Goal: Transaction & Acquisition: Purchase product/service

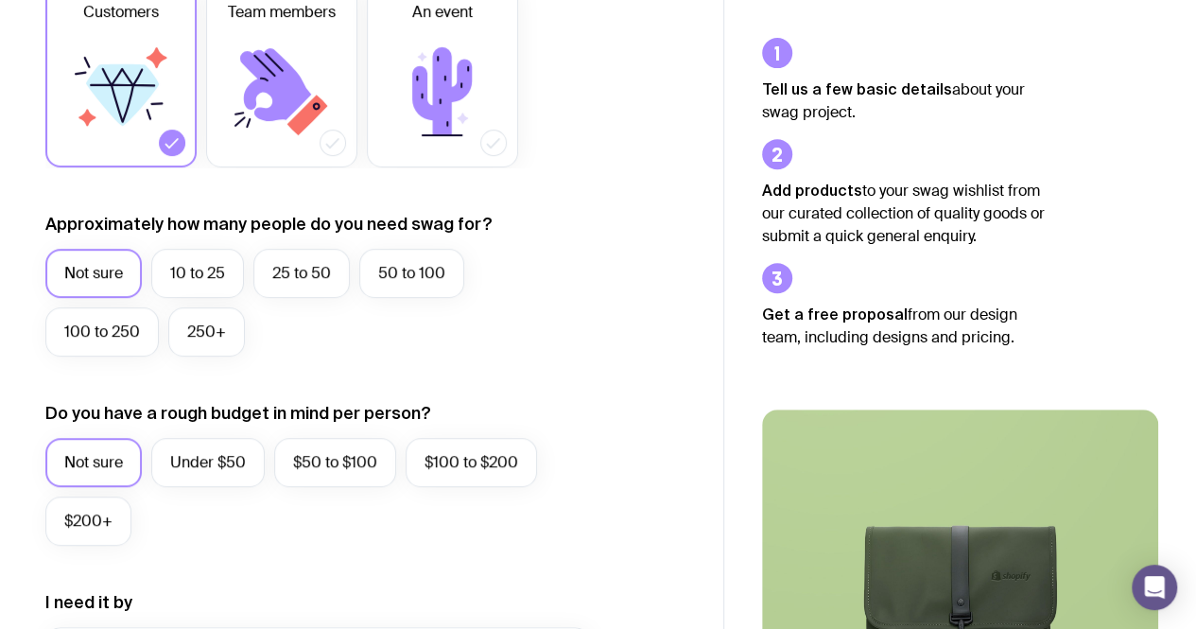
scroll to position [344, 0]
click at [426, 112] on icon at bounding box center [442, 90] width 60 height 88
click at [0, 0] on input "An event" at bounding box center [0, 0] width 0 height 0
click at [397, 270] on label "50 to 100" at bounding box center [411, 272] width 105 height 49
click at [0, 0] on input "50 to 100" at bounding box center [0, 0] width 0 height 0
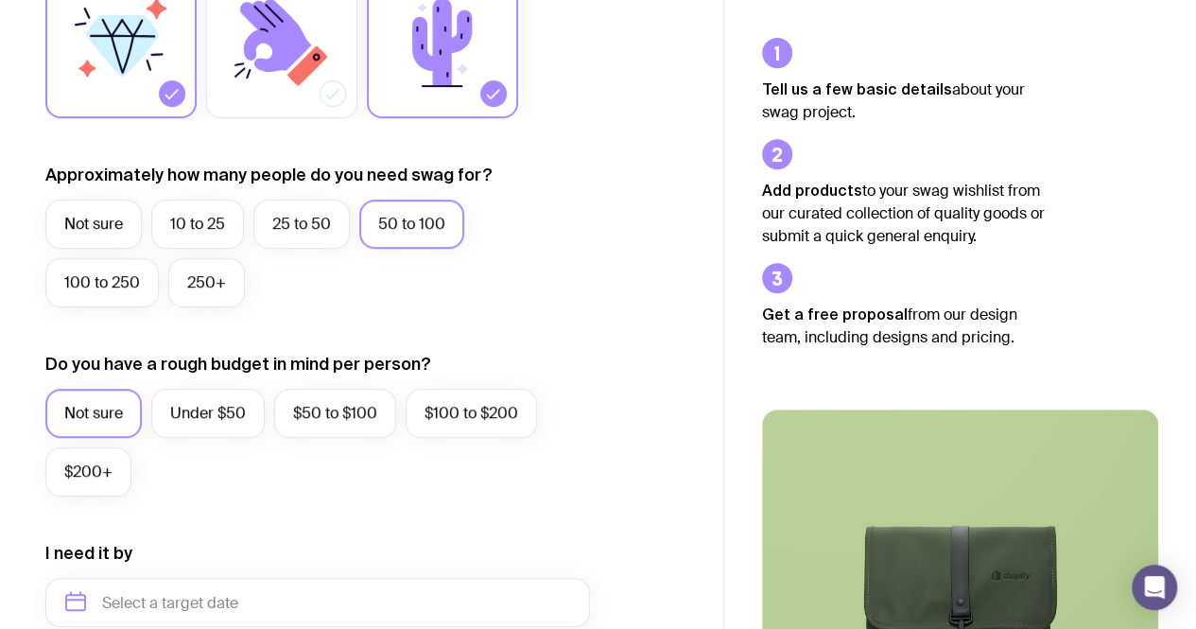
scroll to position [393, 0]
click at [208, 394] on label "Under $50" at bounding box center [207, 412] width 113 height 49
click at [0, 0] on input "Under $50" at bounding box center [0, 0] width 0 height 0
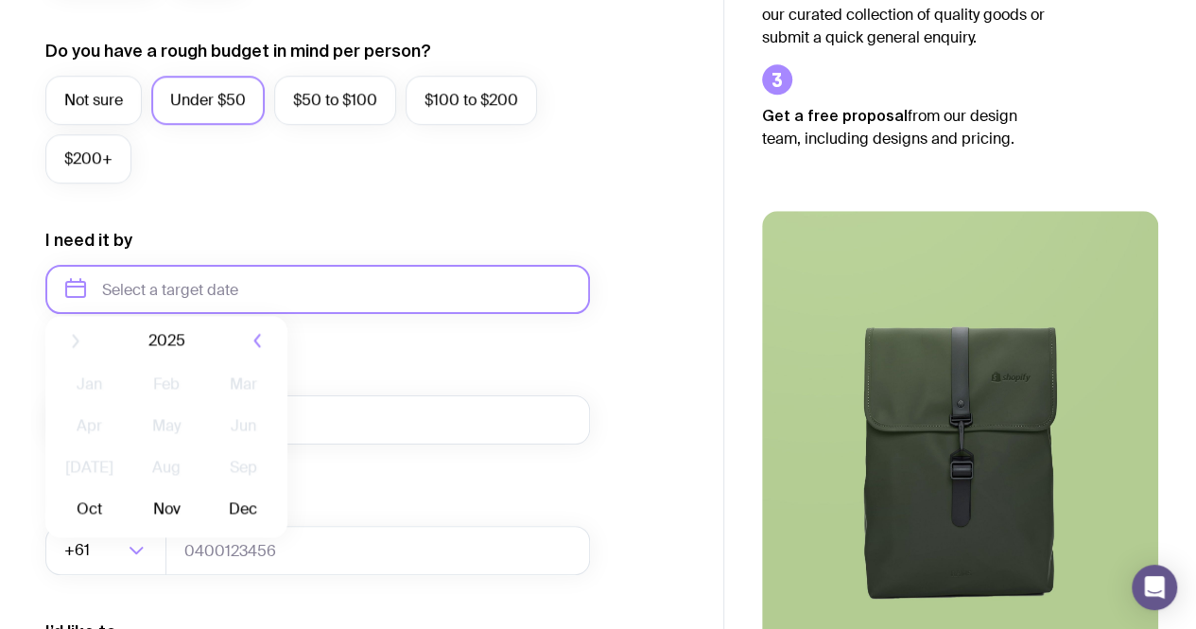
click at [243, 304] on input "text" at bounding box center [317, 289] width 545 height 49
click at [96, 520] on button "Oct" at bounding box center [89, 522] width 69 height 38
type input "[DATE]"
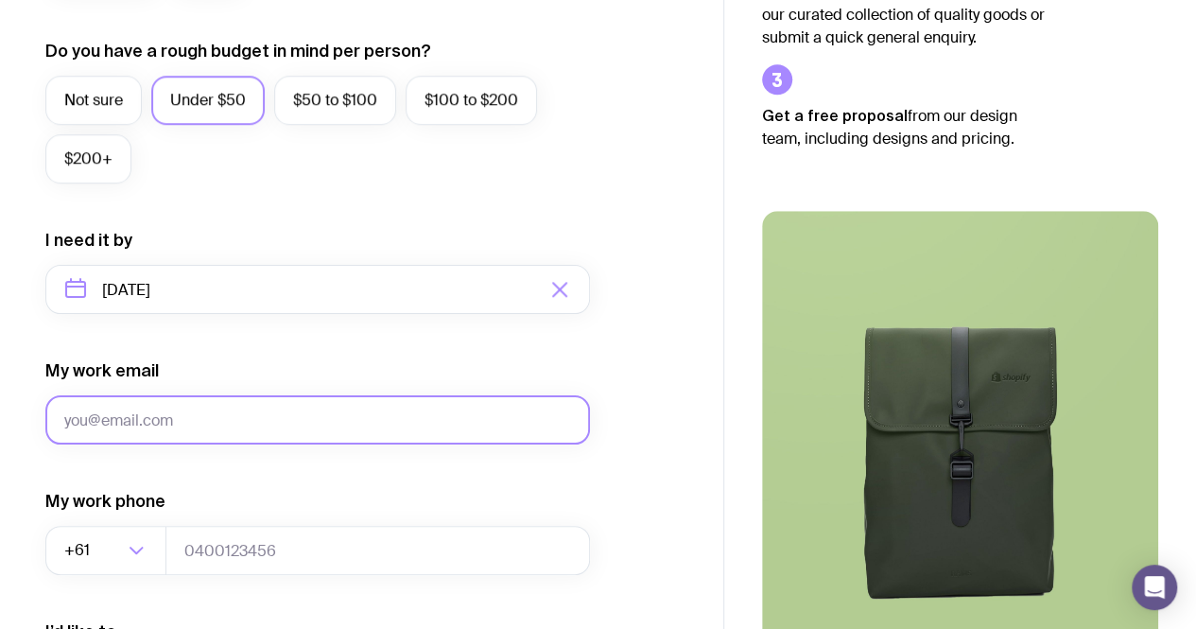
click at [217, 413] on input "My work email" at bounding box center [317, 419] width 545 height 49
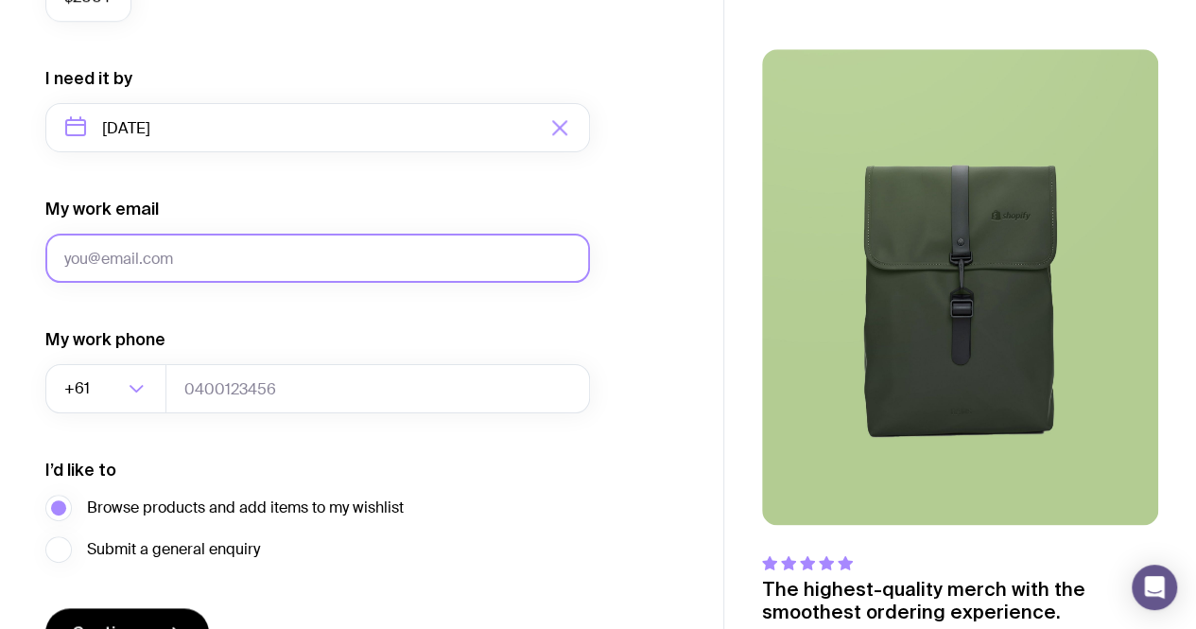
scroll to position [816, 0]
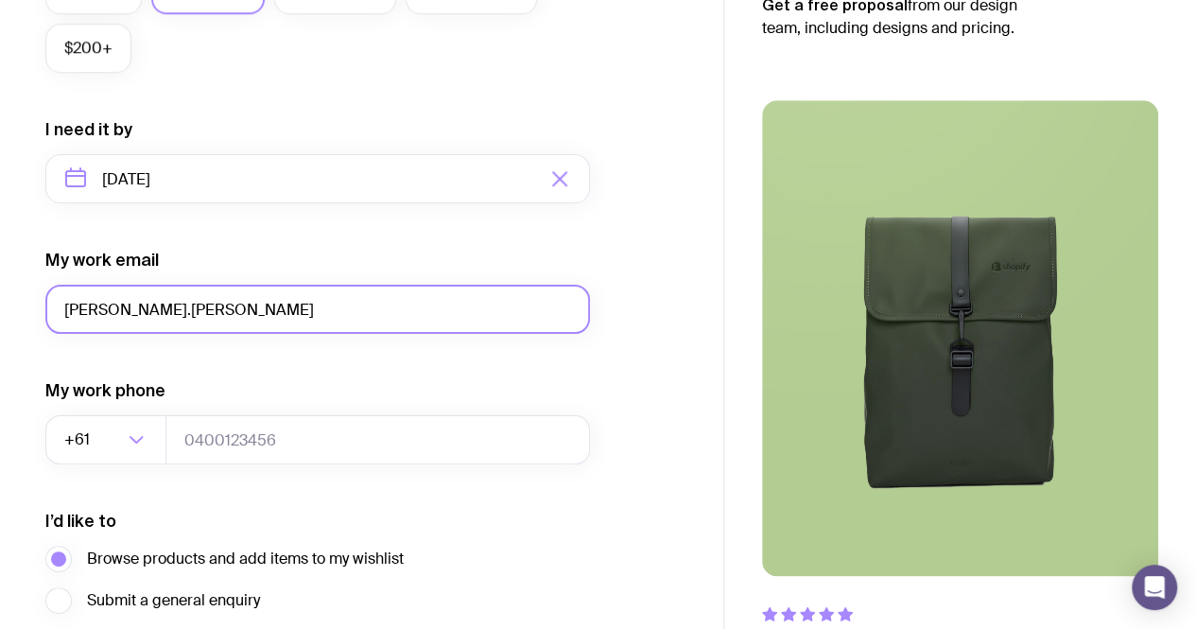
type input "[PERSON_NAME][EMAIL_ADDRESS][PERSON_NAME][DOMAIN_NAME]"
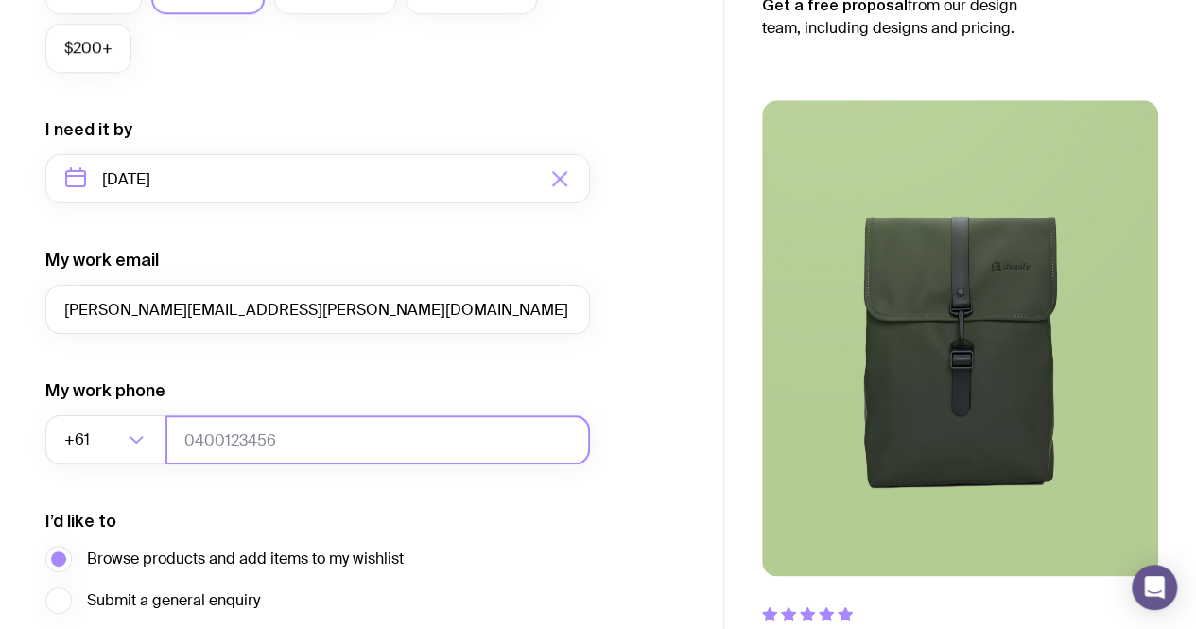
click at [227, 447] on input "tel" at bounding box center [377, 439] width 425 height 49
type input "0421982305"
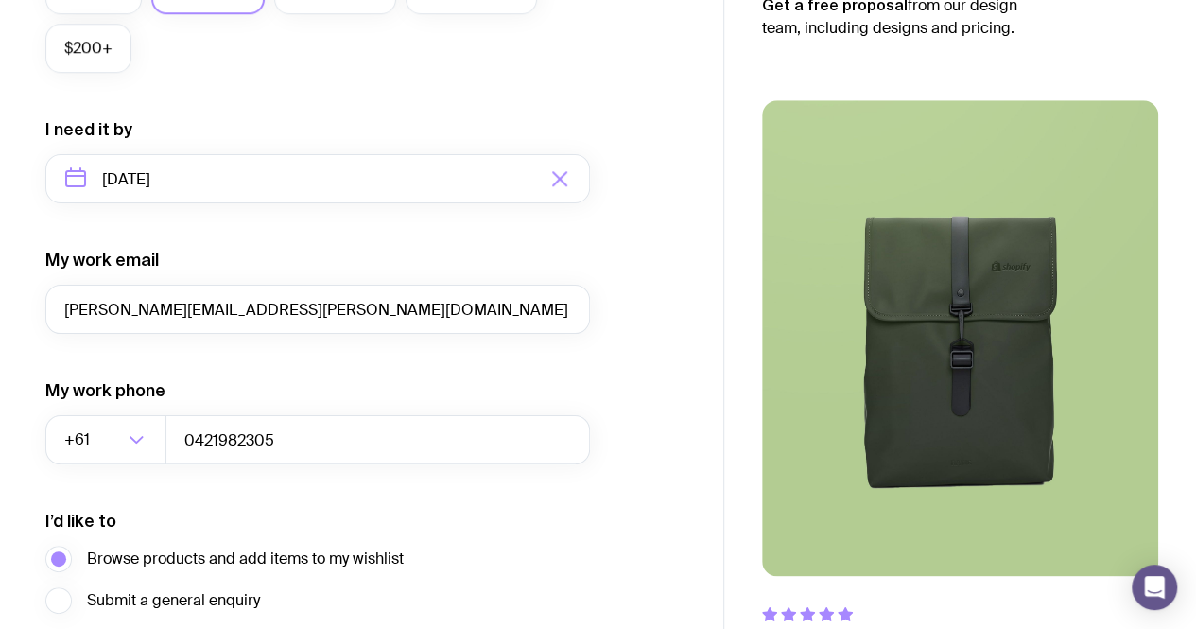
scroll to position [978, 0]
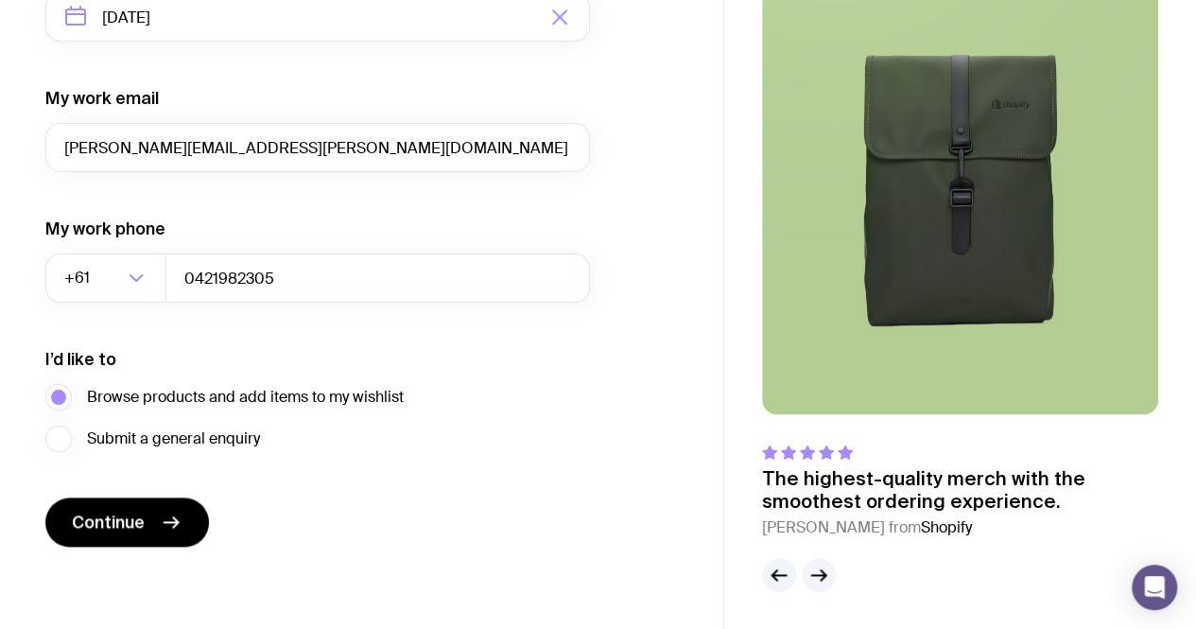
click at [101, 530] on span "Continue" at bounding box center [108, 522] width 73 height 23
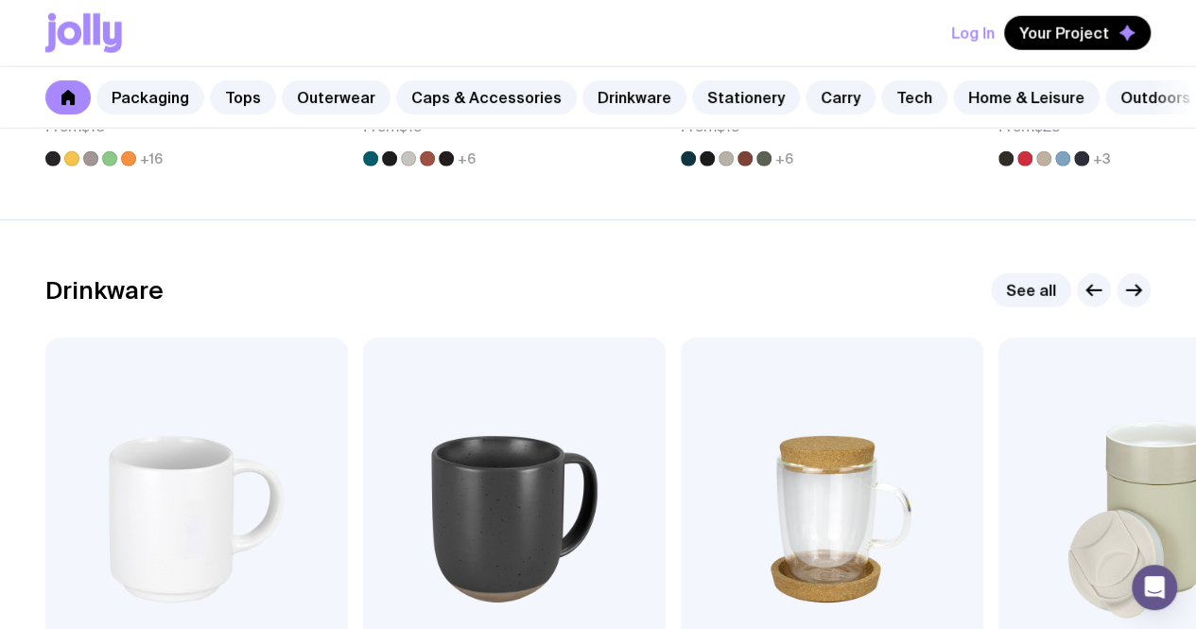
scroll to position [2580, 0]
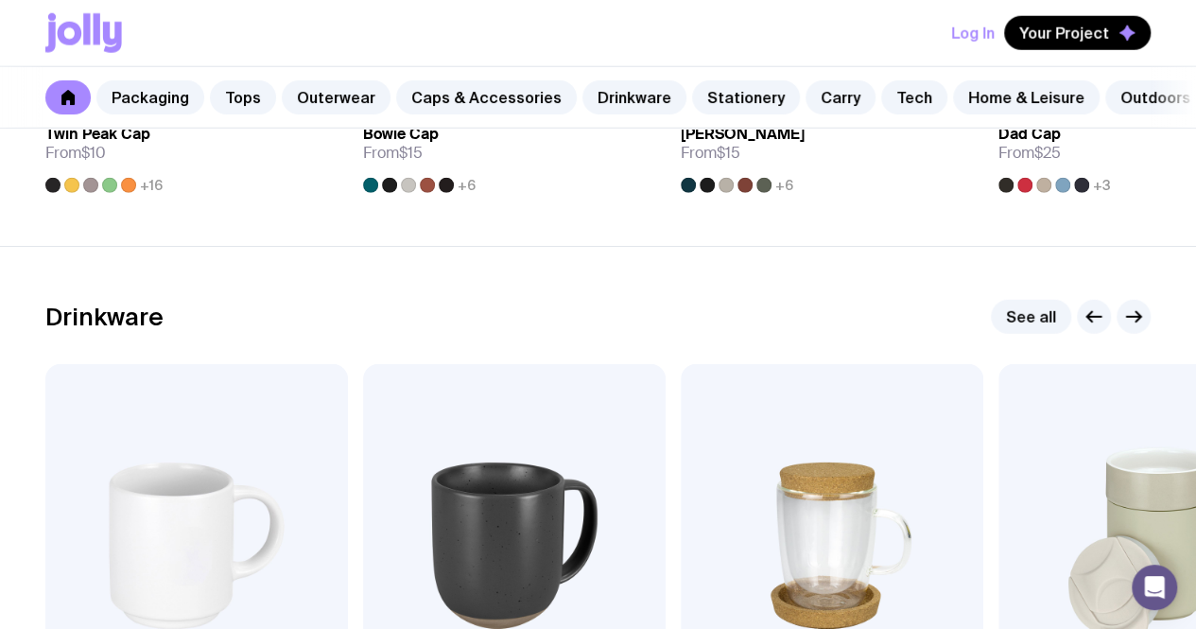
click at [1129, 328] on icon "button" at bounding box center [1134, 316] width 23 height 23
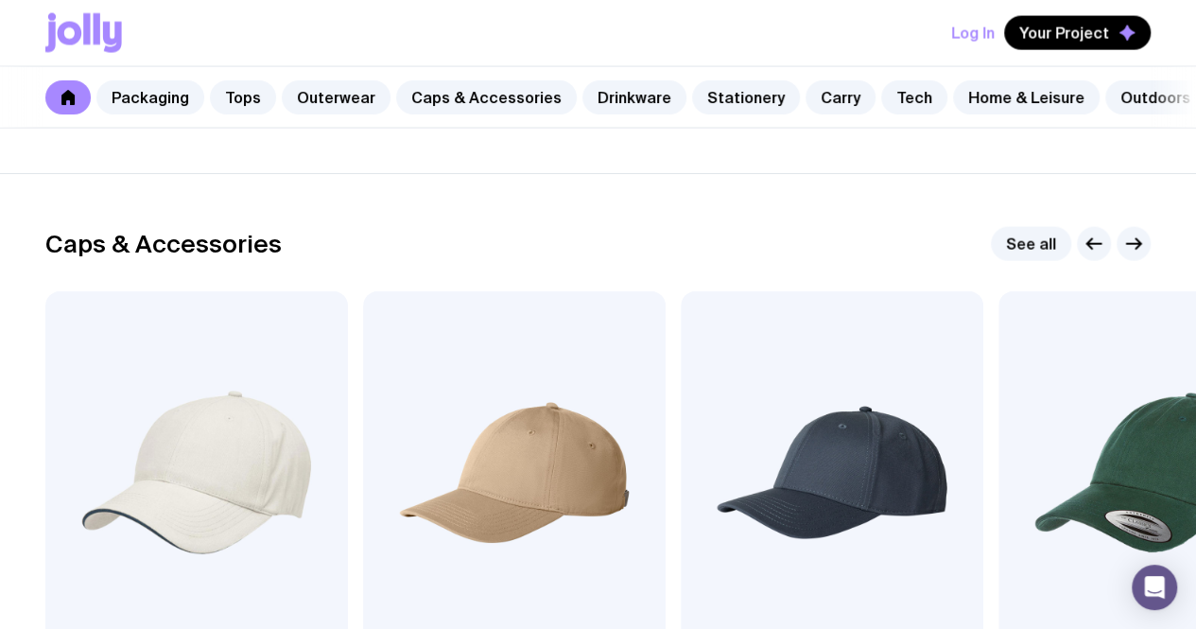
scroll to position [2033, 0]
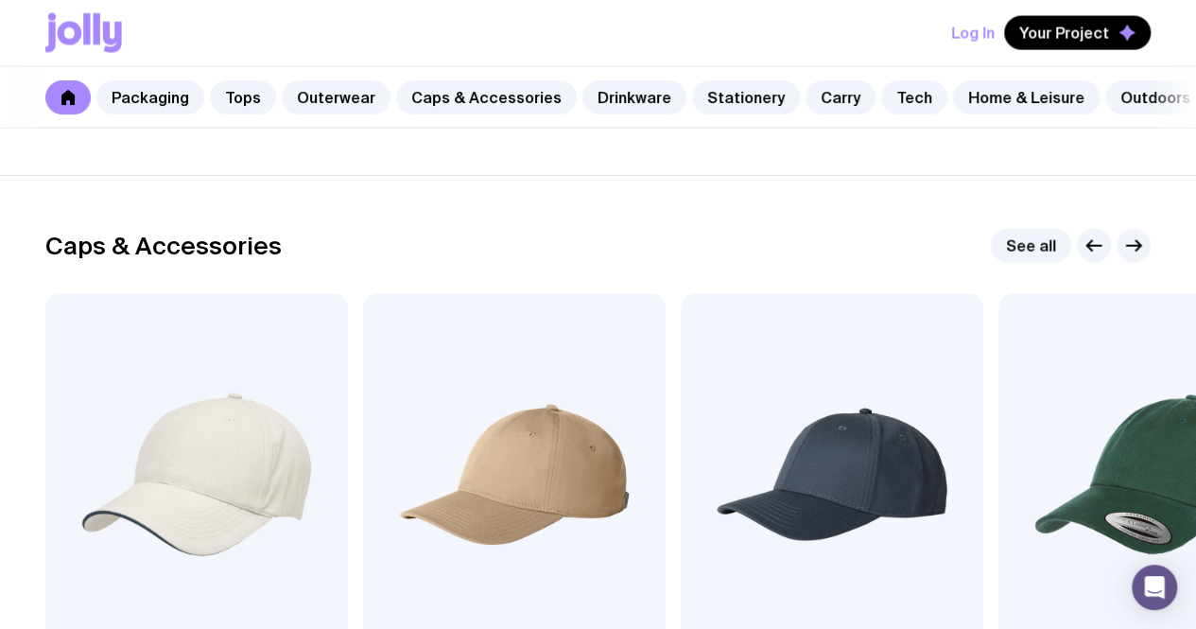
click at [1132, 257] on icon "button" at bounding box center [1134, 246] width 23 height 23
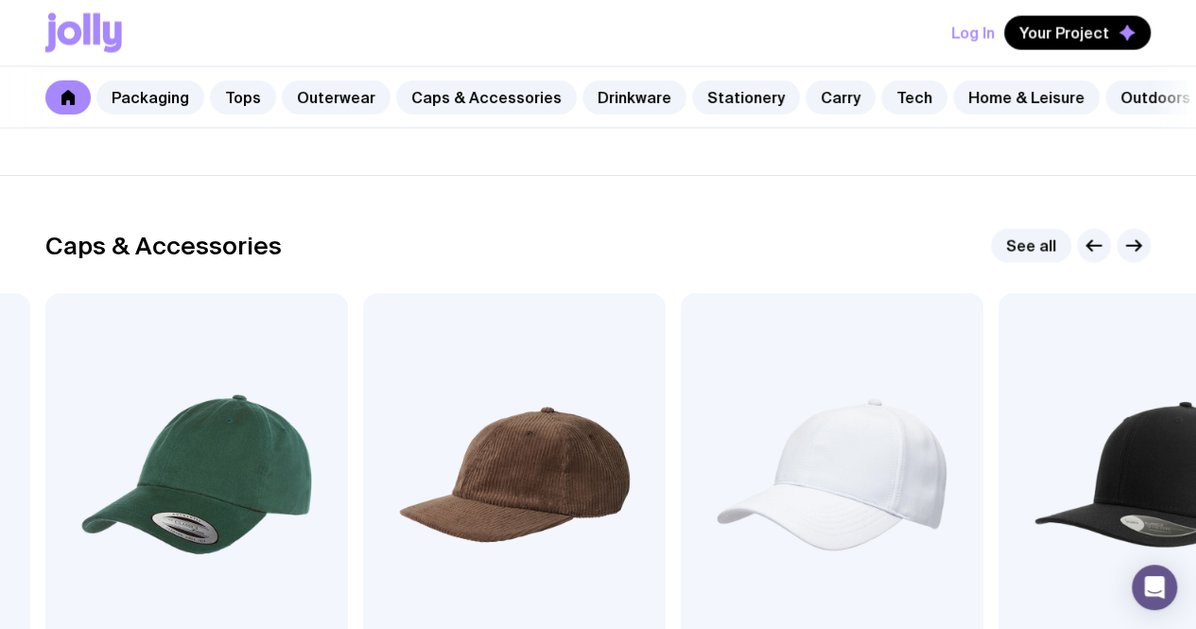
click at [1132, 257] on icon "button" at bounding box center [1134, 246] width 23 height 23
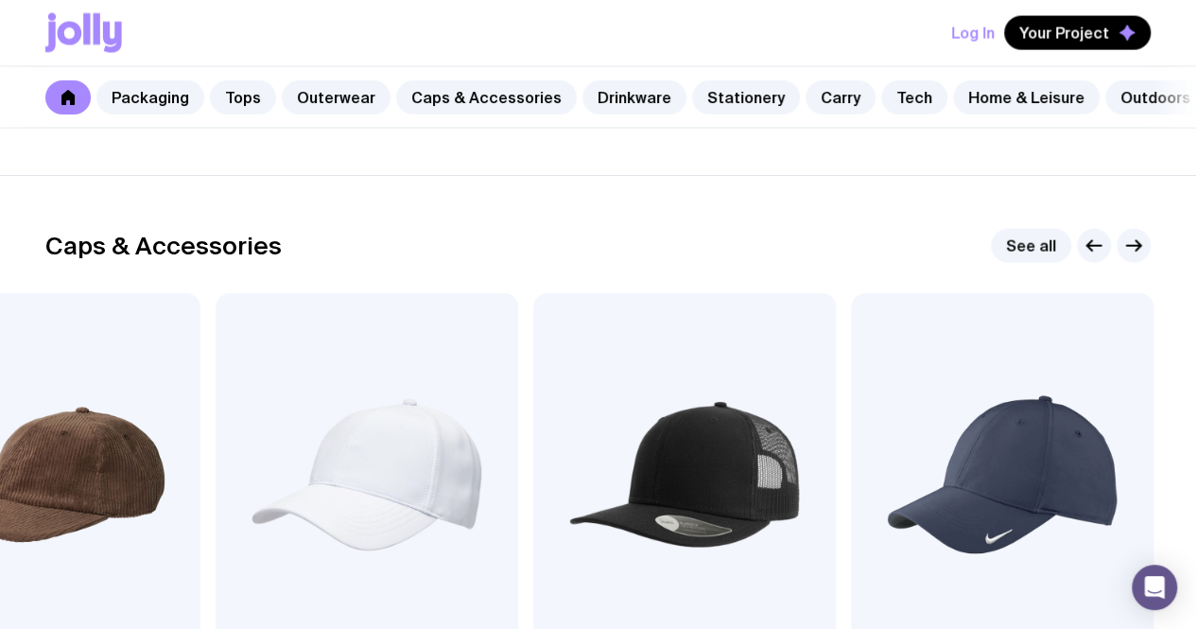
click at [1132, 257] on icon "button" at bounding box center [1134, 246] width 23 height 23
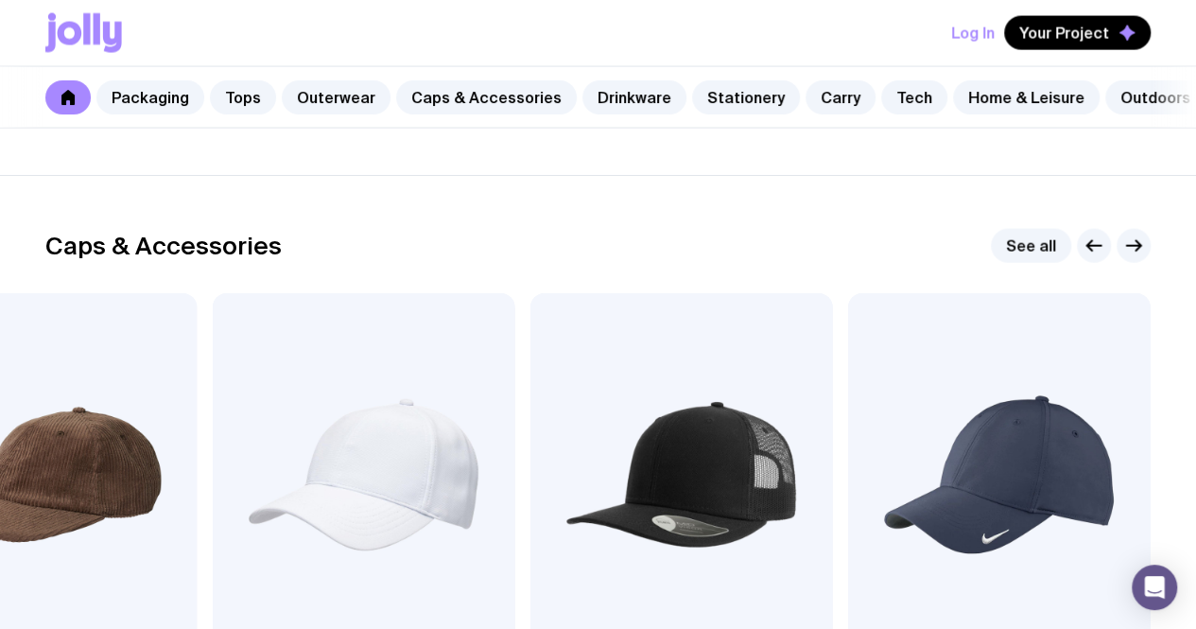
click at [1132, 257] on icon "button" at bounding box center [1134, 246] width 23 height 23
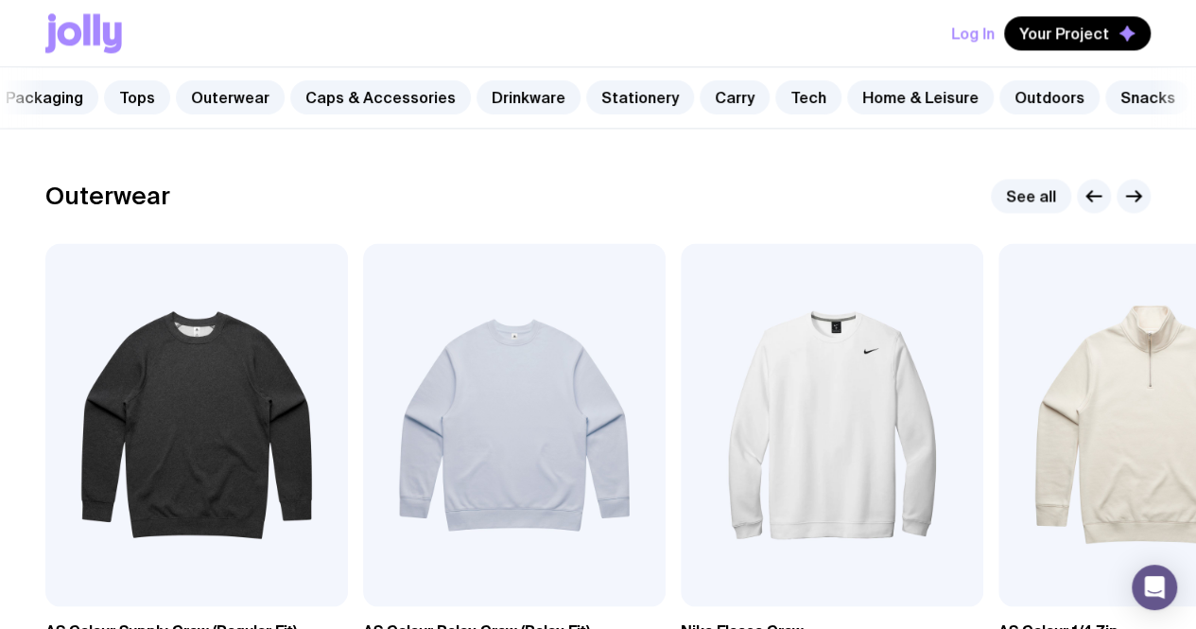
scroll to position [0, 0]
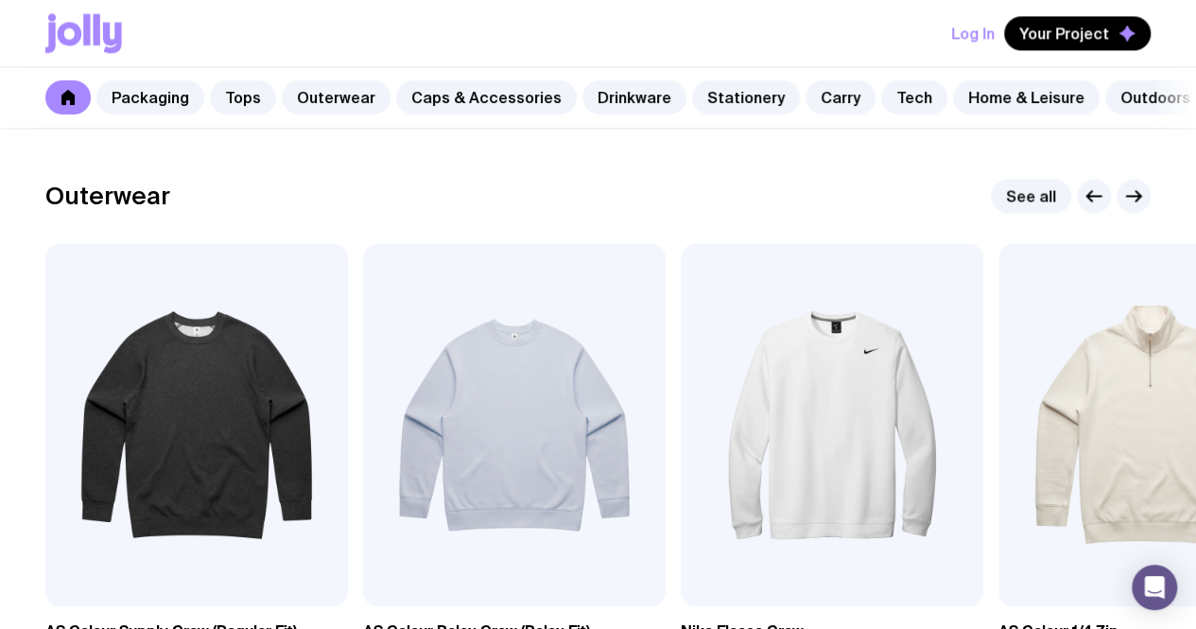
click at [344, 104] on link "Outerwear" at bounding box center [336, 97] width 109 height 34
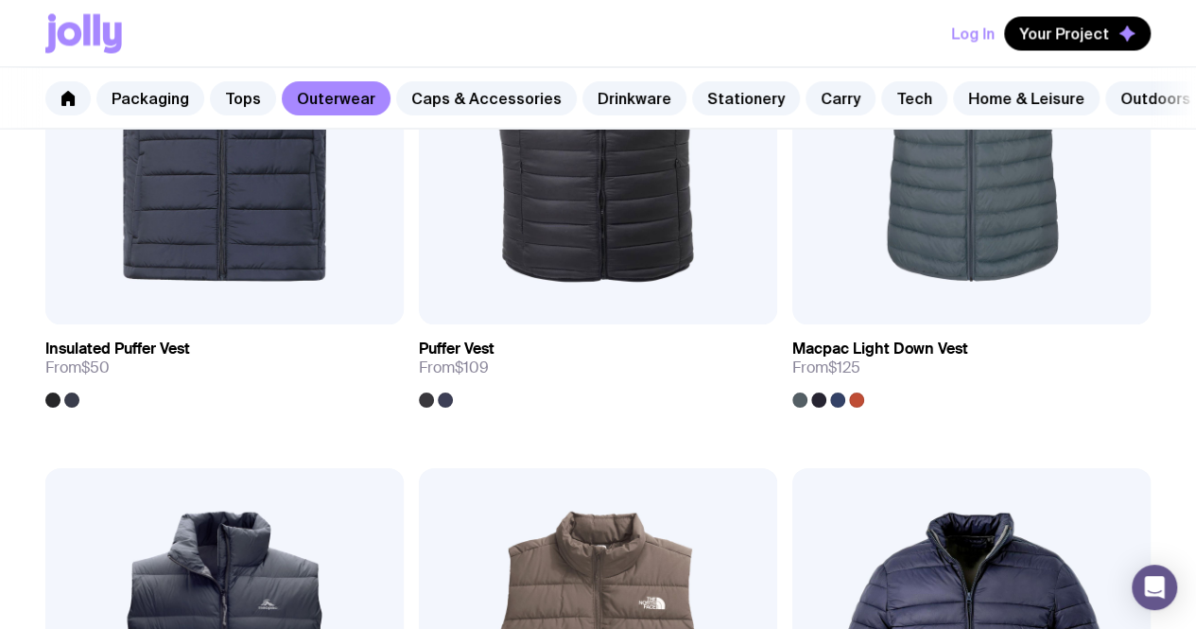
scroll to position [1451, 0]
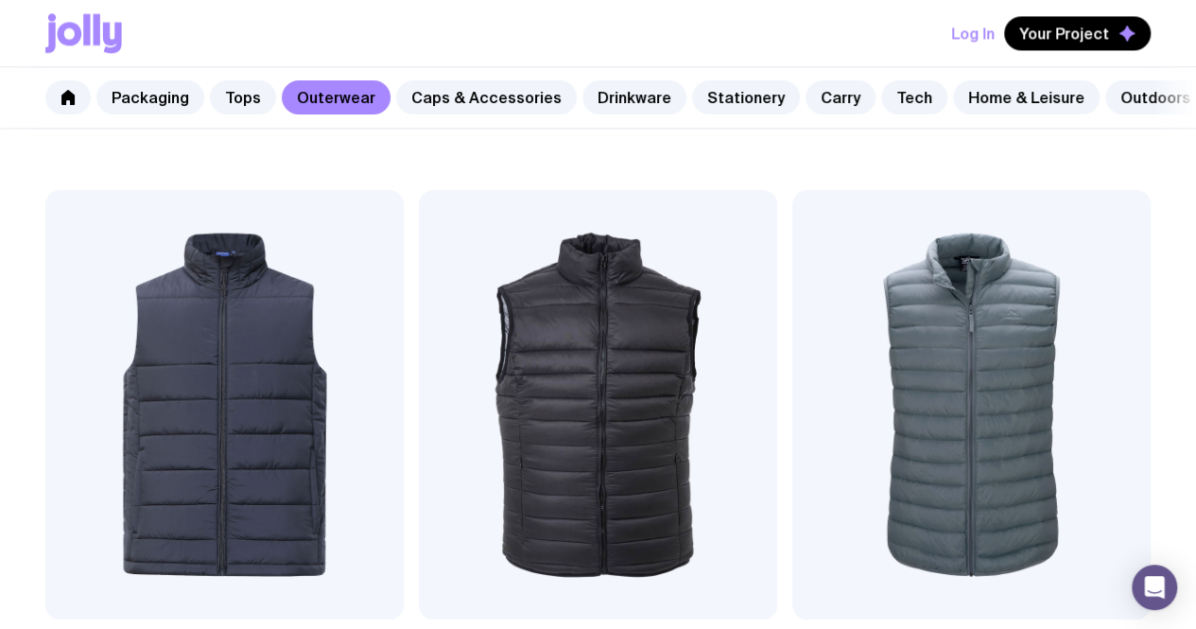
click at [513, 99] on link "Caps & Accessories" at bounding box center [486, 97] width 181 height 34
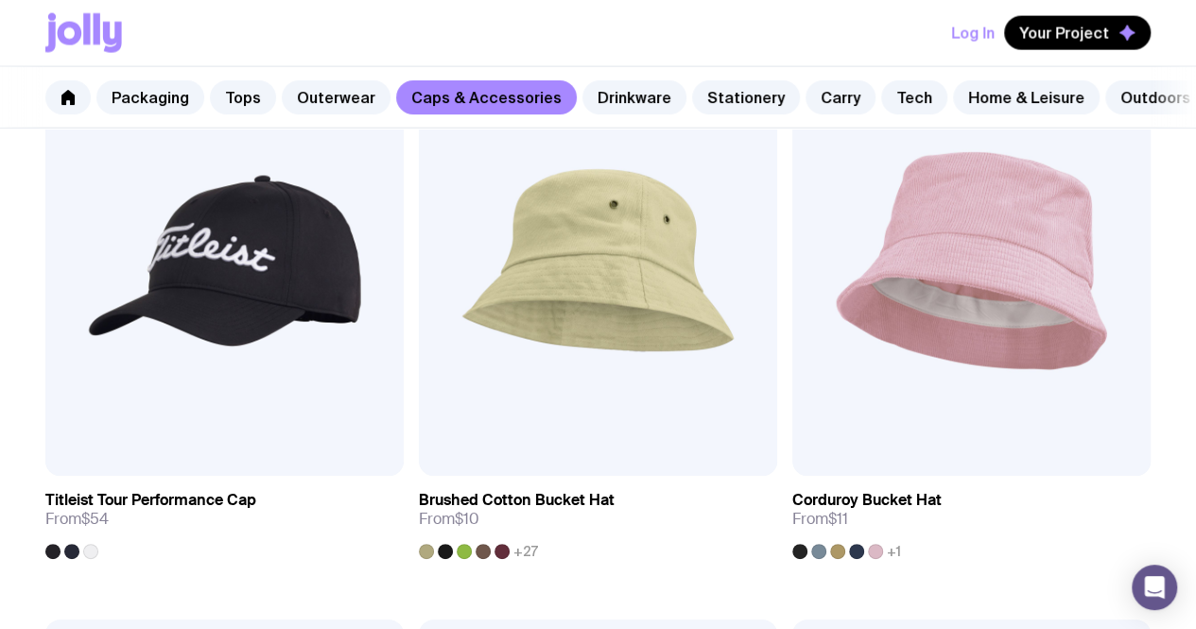
scroll to position [2169, 0]
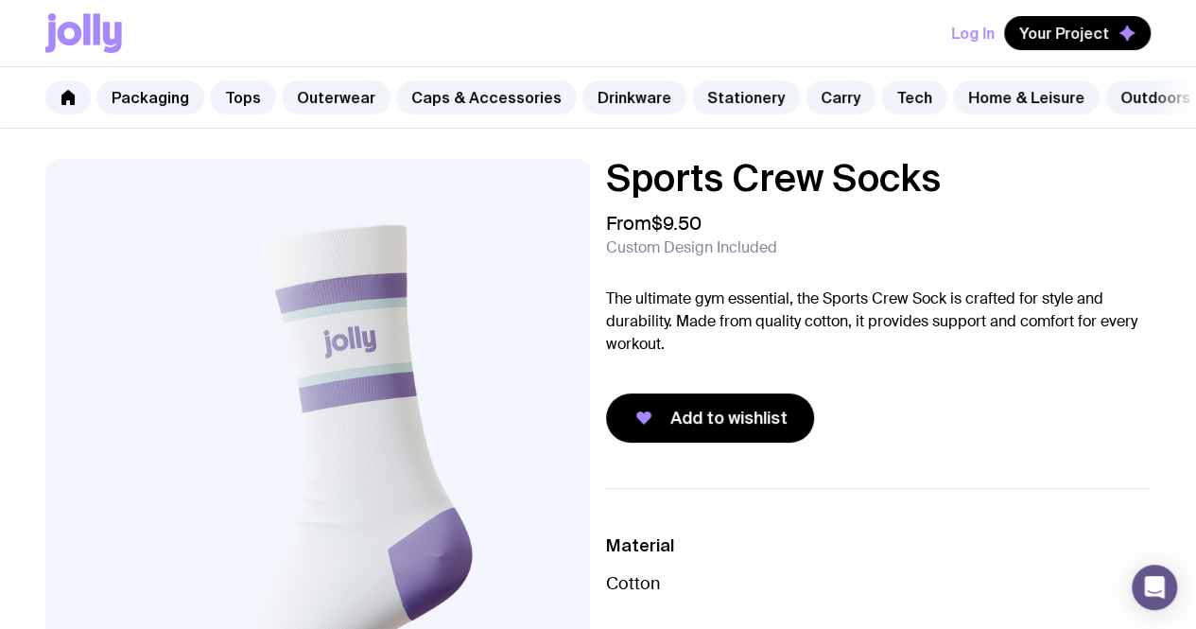
scroll to position [30, 0]
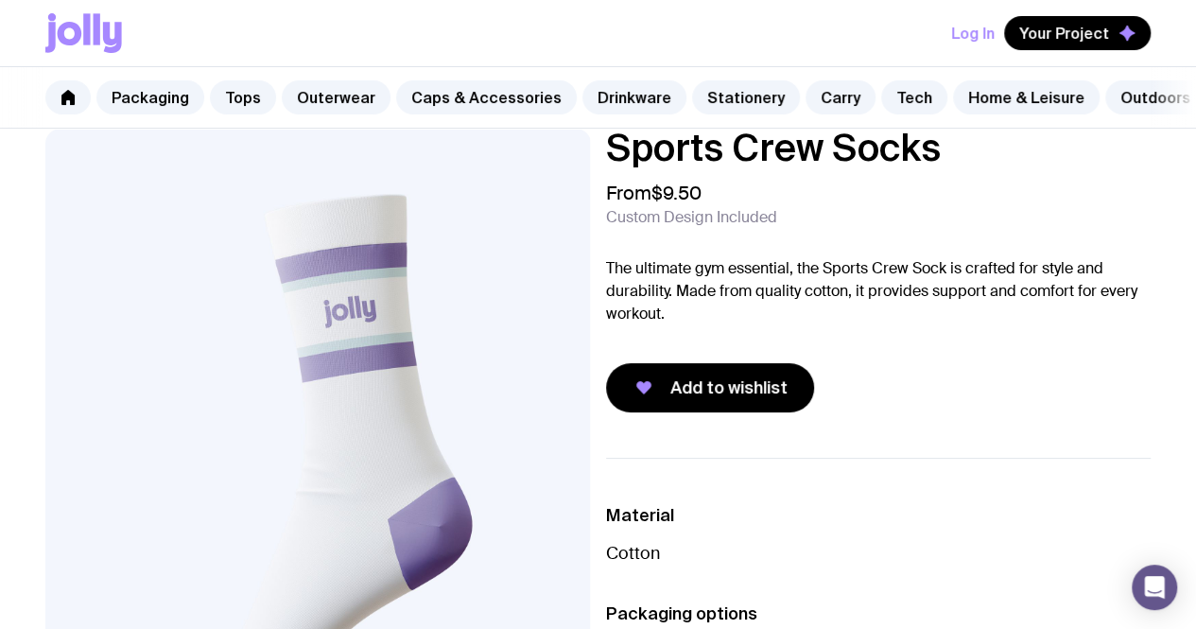
click at [697, 412] on button "Add to wishlist" at bounding box center [710, 387] width 208 height 49
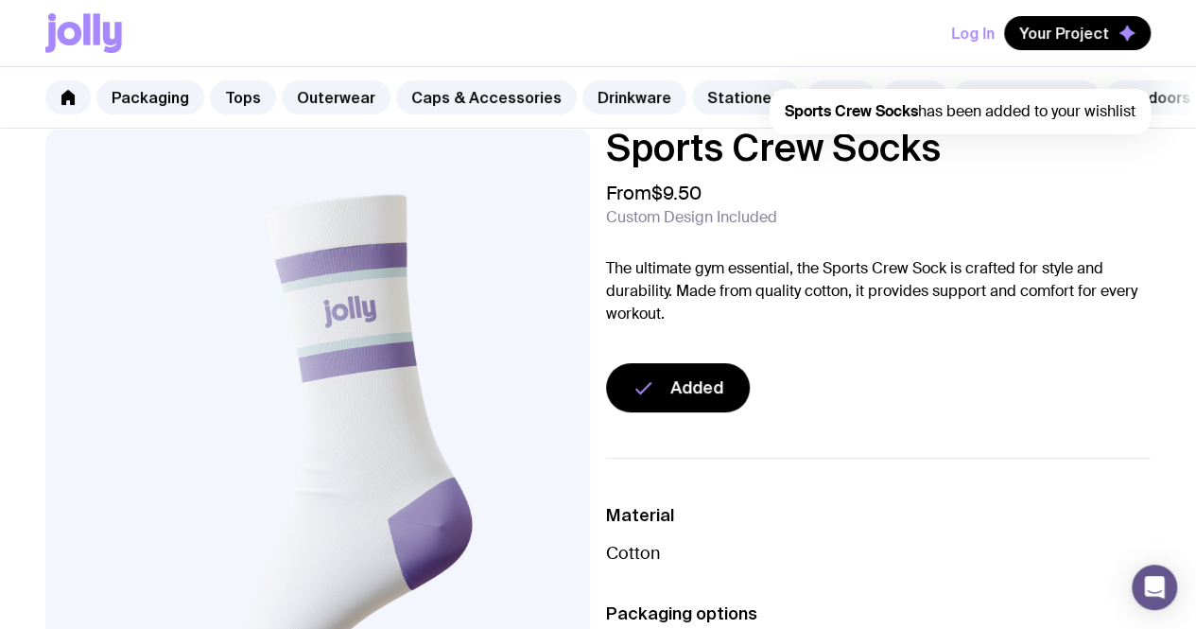
scroll to position [0, 0]
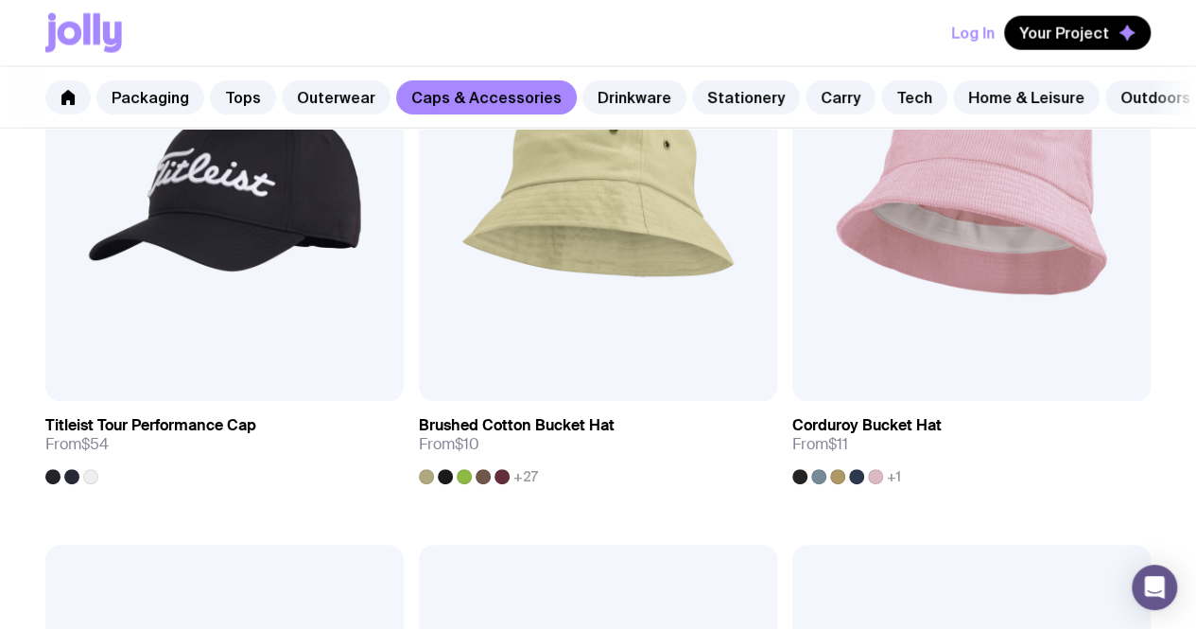
scroll to position [2250, 0]
